Goal: Check status

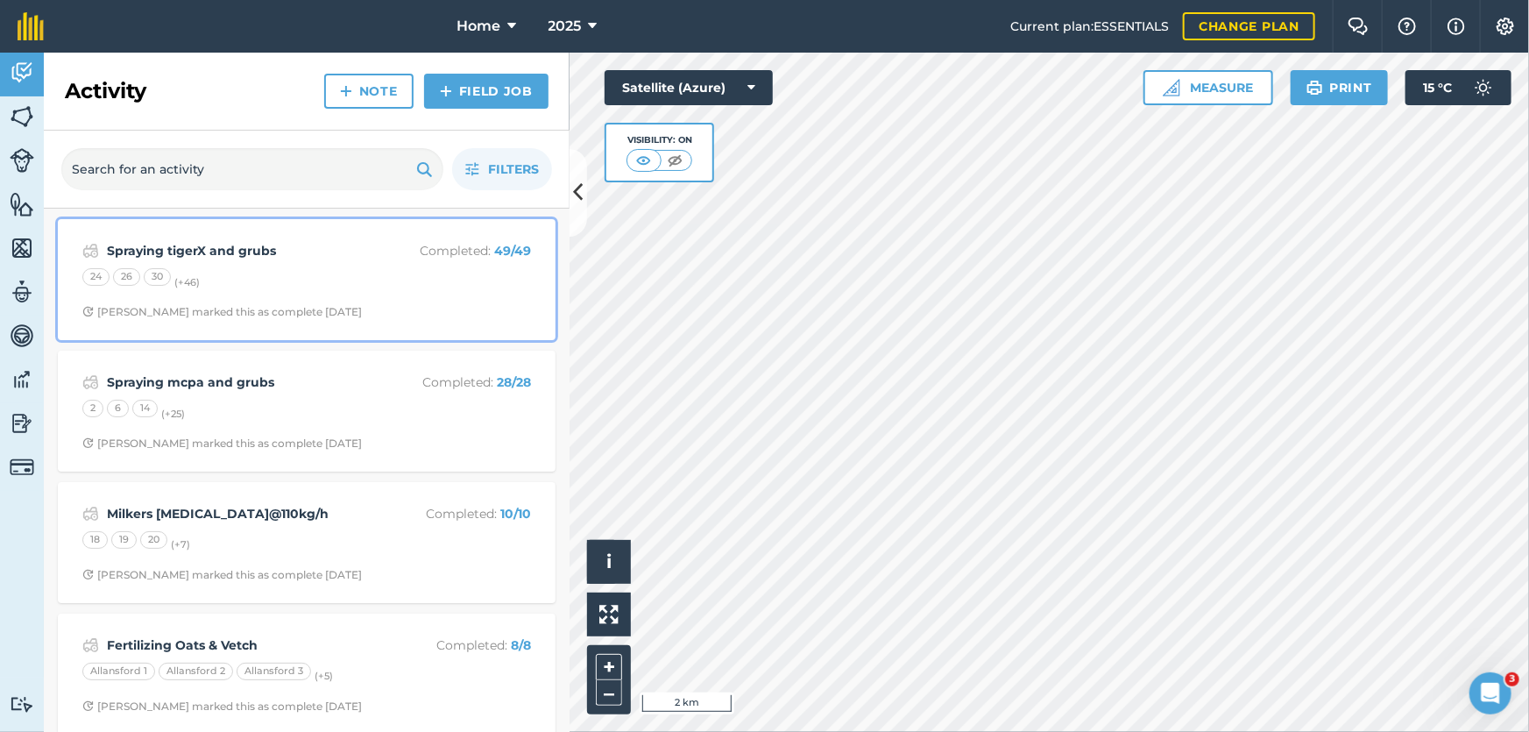
click at [372, 305] on span "[PERSON_NAME] marked this as complete [DATE]" at bounding box center [306, 312] width 449 height 14
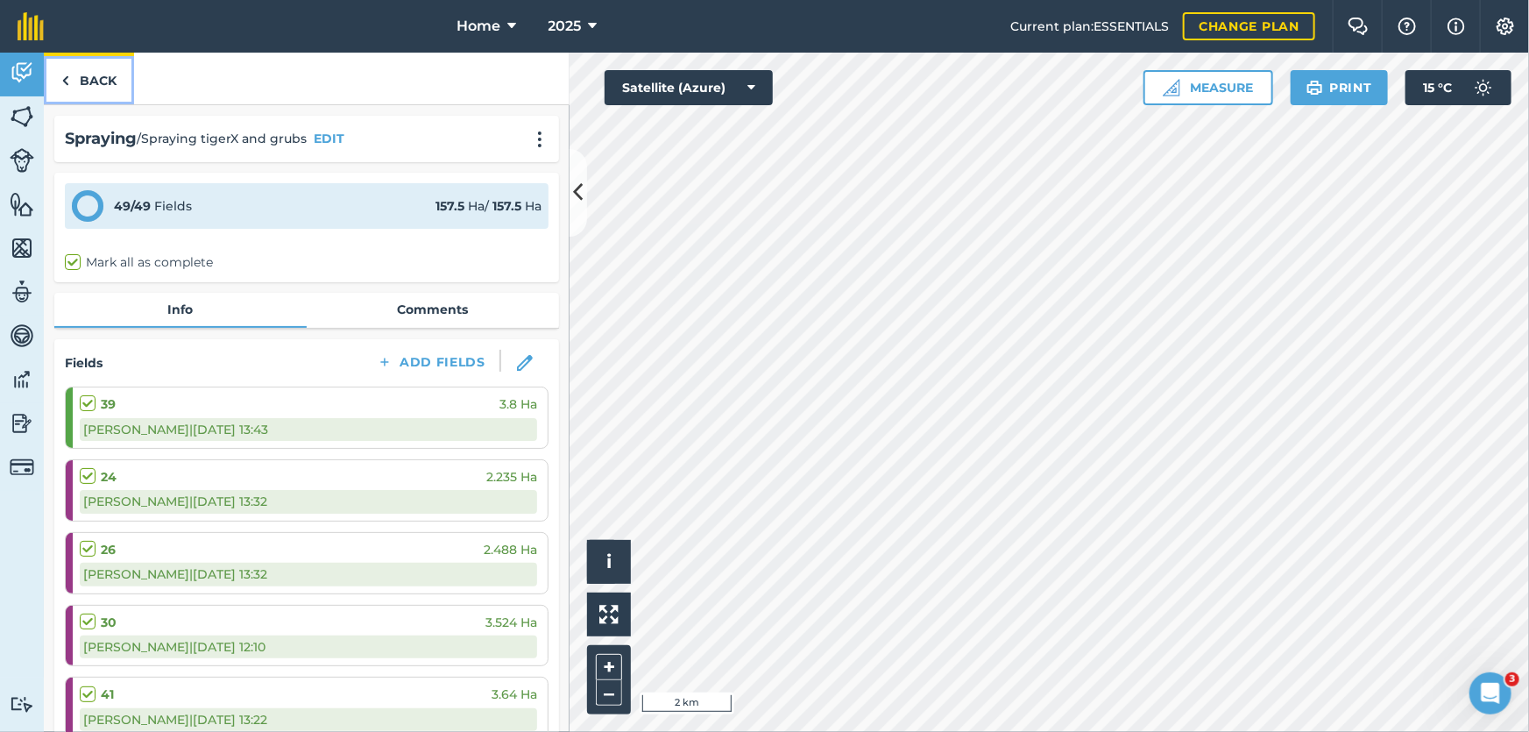
click at [96, 68] on link "Back" at bounding box center [89, 79] width 90 height 52
